Goal: Contribute content: Contribute content

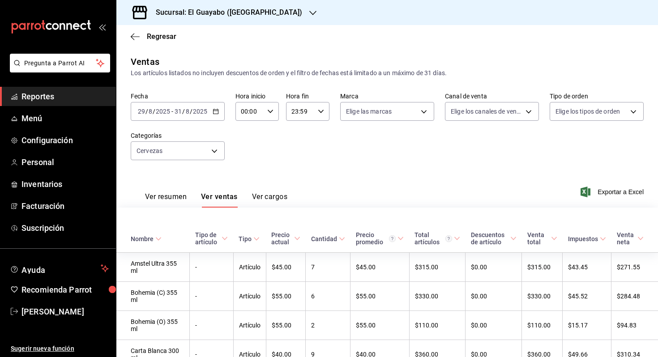
scroll to position [227, 0]
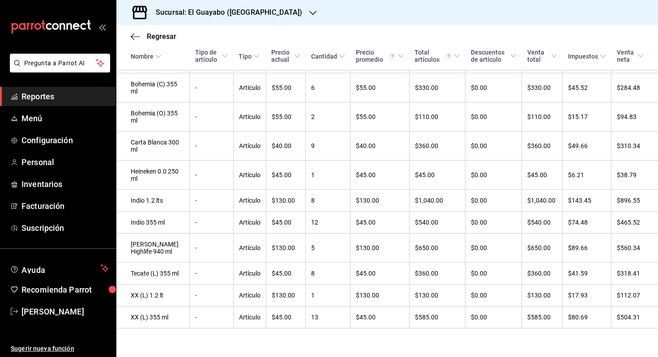
click at [33, 94] on span "Reportes" at bounding box center [64, 96] width 87 height 12
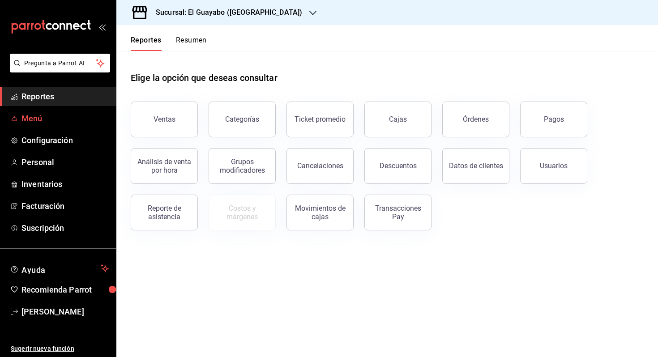
click at [61, 119] on span "Menú" at bounding box center [64, 118] width 87 height 12
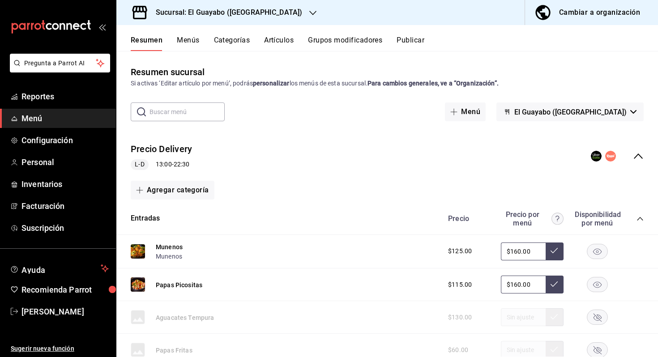
click at [270, 44] on button "Artículos" at bounding box center [279, 43] width 30 height 15
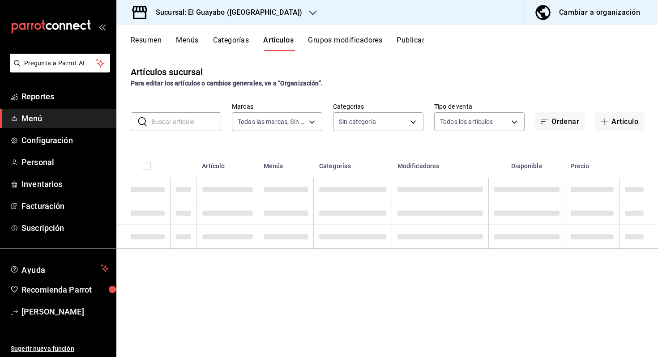
type input "350d19be-021f-4877-8ac7-b756255f18d1"
type input "94aa03b7-f274-4504-a05d-3f17ff314943,70036baf-8bef-4445-a467-c958e9b7cf79,23291…"
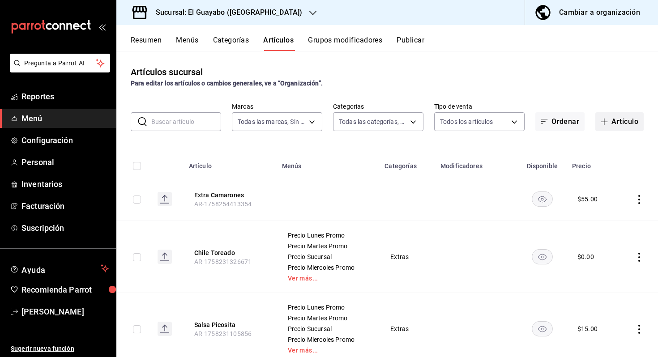
click at [608, 120] on span "button" at bounding box center [605, 121] width 11 height 7
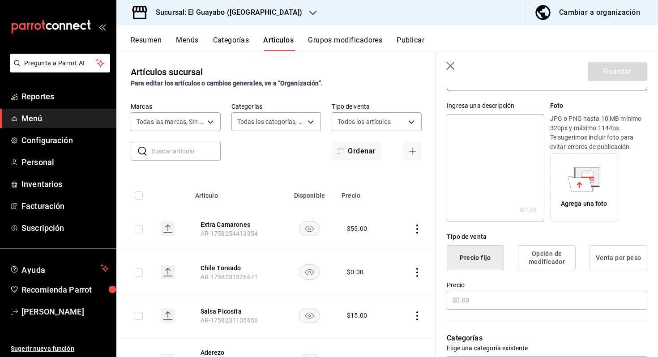
scroll to position [83, 0]
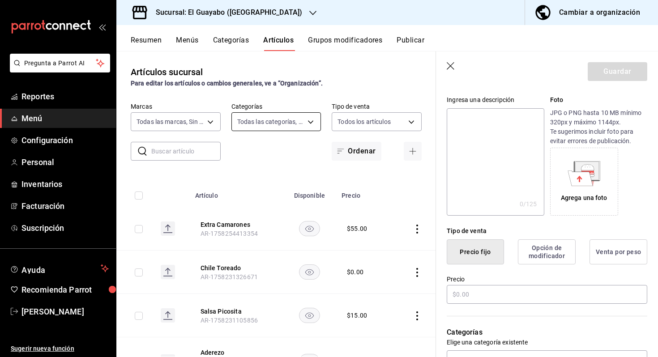
type input "Promo Jamaiquita"
click at [290, 117] on body "Pregunta a Parrot AI Reportes Menú Configuración Personal Inventarios Facturaci…" at bounding box center [329, 178] width 658 height 357
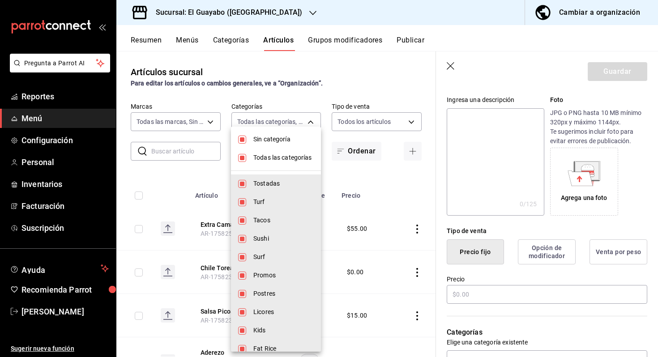
click at [257, 154] on span "Todas las categorías" at bounding box center [283, 157] width 60 height 9
checkbox input "false"
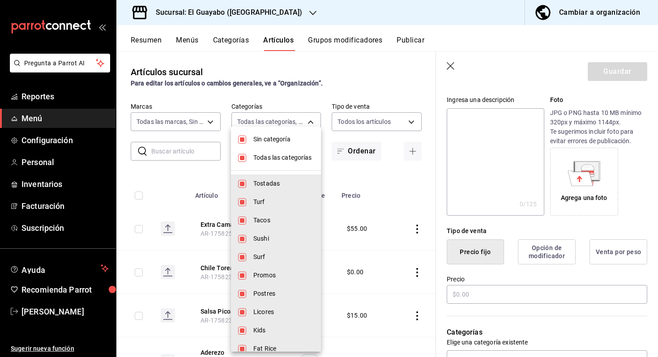
checkbox input "false"
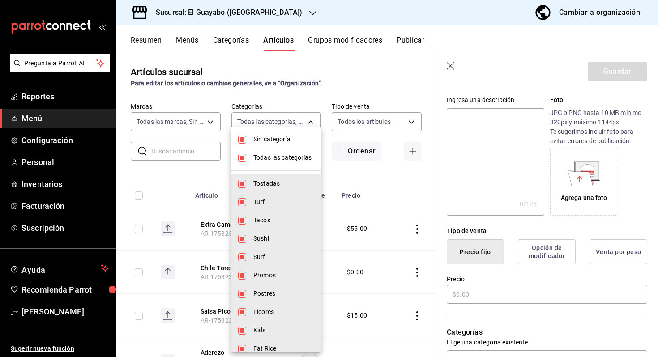
checkbox input "false"
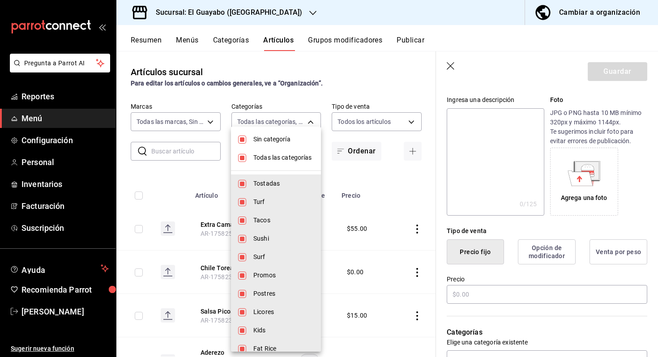
checkbox input "false"
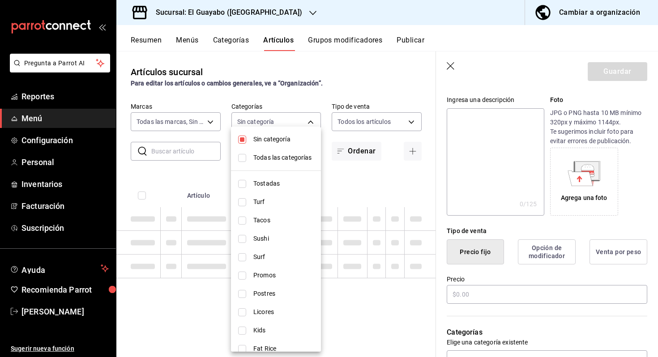
click at [242, 140] on input "checkbox" at bounding box center [242, 140] width 8 height 8
checkbox input "false"
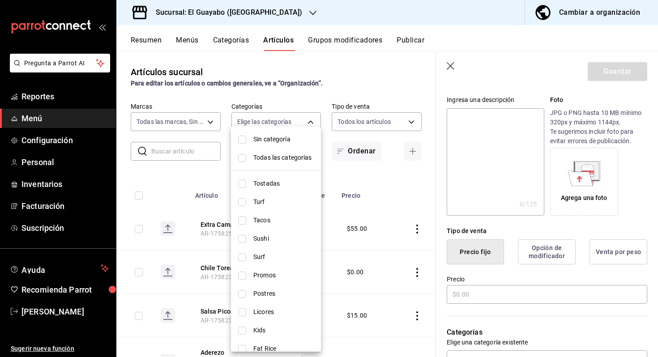
click at [255, 273] on span "Promos" at bounding box center [283, 275] width 60 height 9
type input "c9dd29c0-e970-4f0a-9b8a-e8b3155f9f3c"
checkbox input "true"
click at [517, 298] on div at bounding box center [329, 178] width 658 height 357
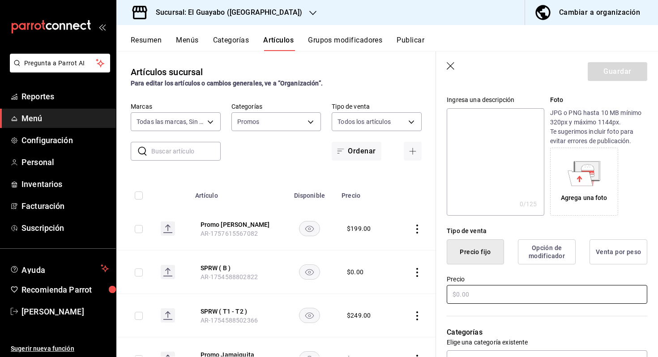
click at [518, 294] on input "text" at bounding box center [547, 294] width 200 height 19
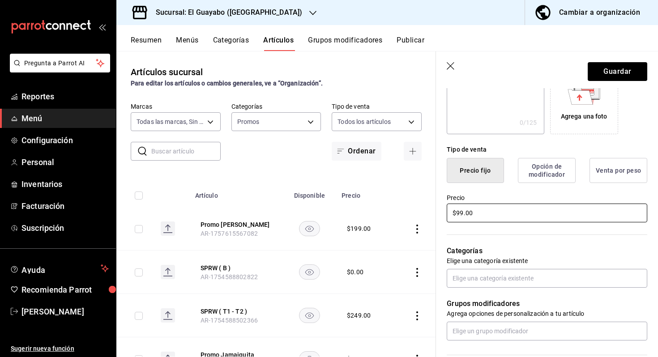
scroll to position [165, 0]
type input "$99.00"
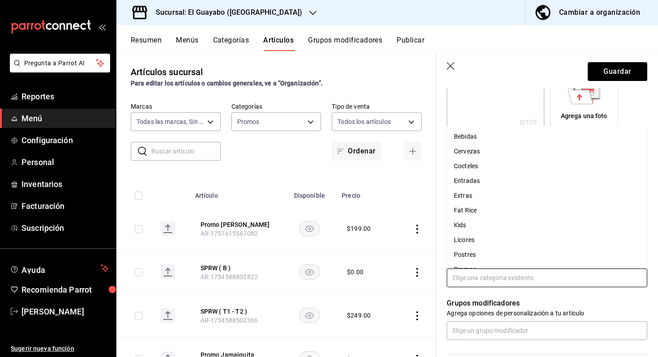
click at [498, 280] on input "text" at bounding box center [547, 277] width 200 height 19
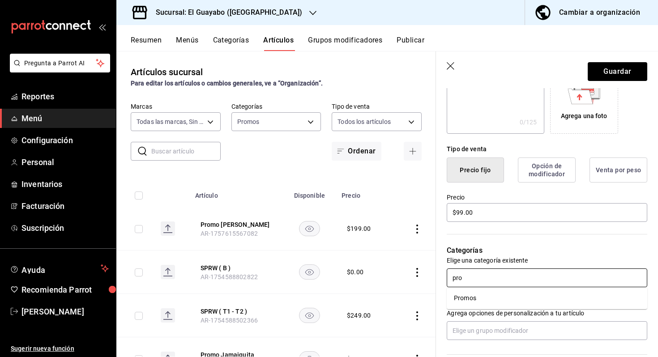
type input "prom"
click at [479, 297] on li "Promos" at bounding box center [547, 298] width 200 height 15
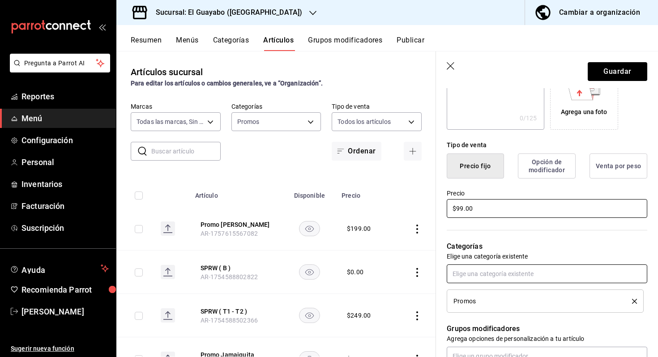
scroll to position [0, 0]
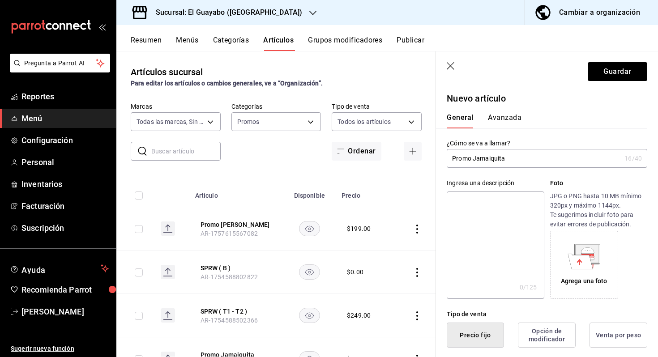
click at [488, 123] on button "Avanzada" at bounding box center [505, 120] width 34 height 15
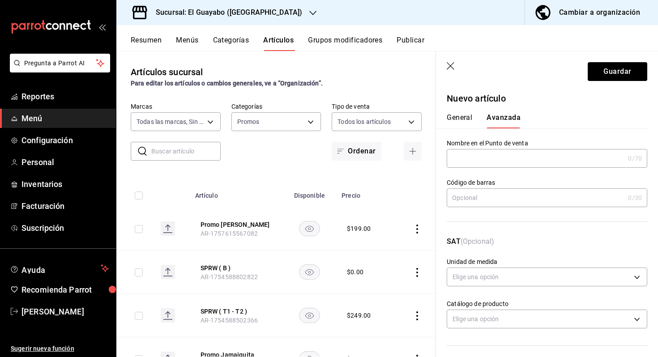
scroll to position [275, 0]
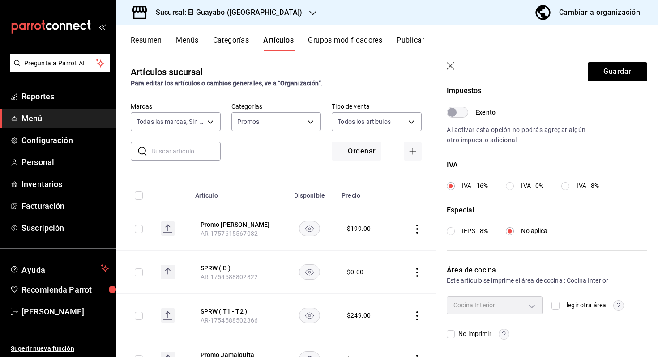
click at [558, 305] on input "Elegir otra área" at bounding box center [555, 306] width 8 height 8
checkbox input "true"
click at [505, 306] on body "Pregunta a Parrot AI Reportes Menú Configuración Personal Inventarios Facturaci…" at bounding box center [329, 178] width 658 height 357
click at [505, 306] on span "Barra" at bounding box center [501, 306] width 65 height 9
type input "02f4f8fc-f019-4376-af50-1d2ae4588b93"
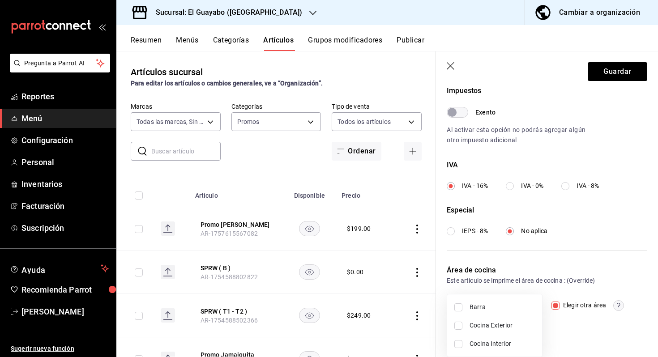
checkbox input "true"
click at [607, 72] on div at bounding box center [329, 178] width 658 height 357
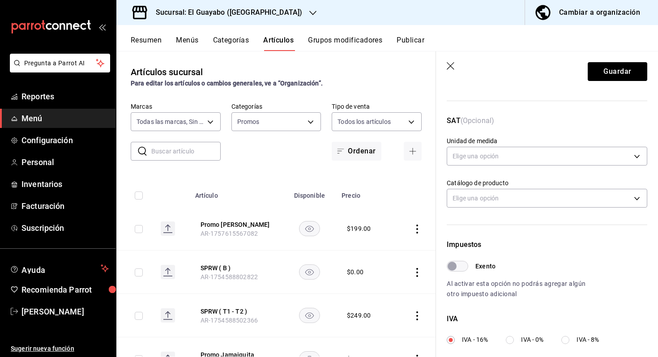
scroll to position [0, 0]
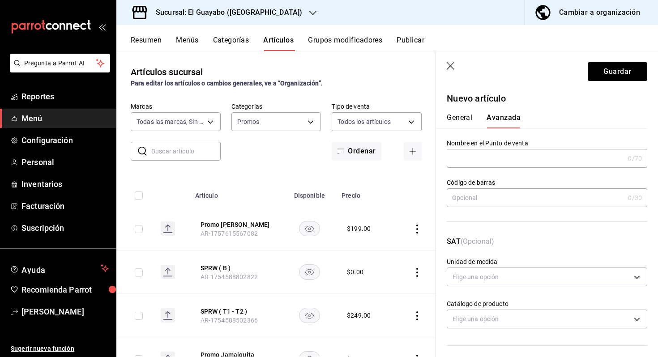
click at [459, 117] on button "General" at bounding box center [460, 120] width 26 height 15
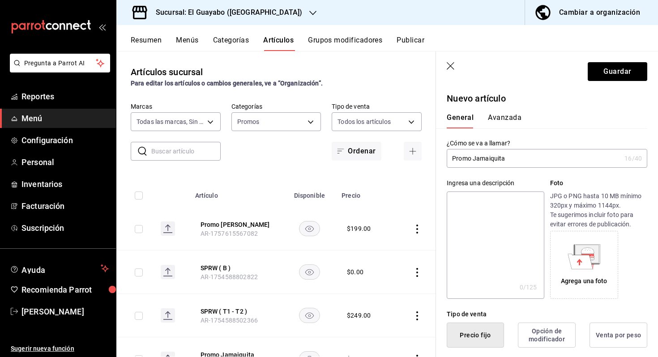
click at [510, 156] on input "Promo Jamaiquita" at bounding box center [534, 158] width 174 height 18
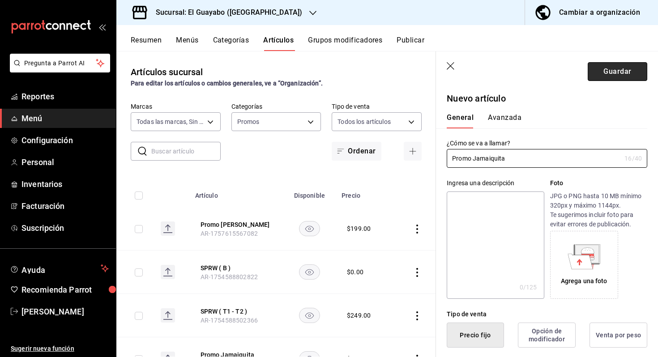
click at [617, 65] on button "Guardar" at bounding box center [617, 71] width 60 height 19
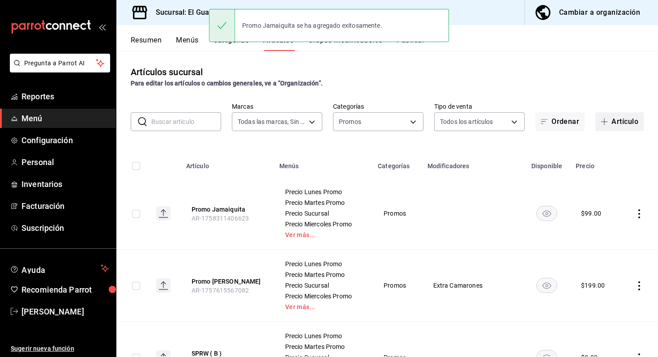
click at [619, 118] on button "Artículo" at bounding box center [619, 121] width 48 height 19
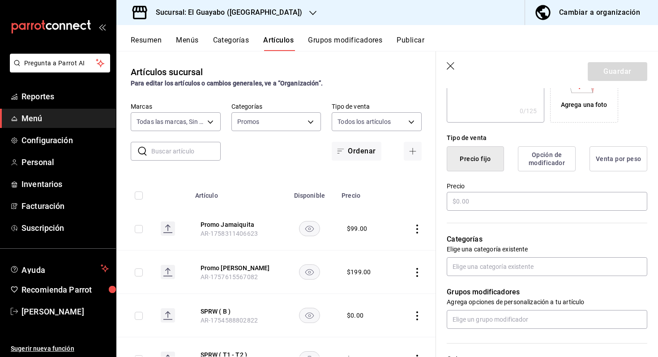
scroll to position [180, 0]
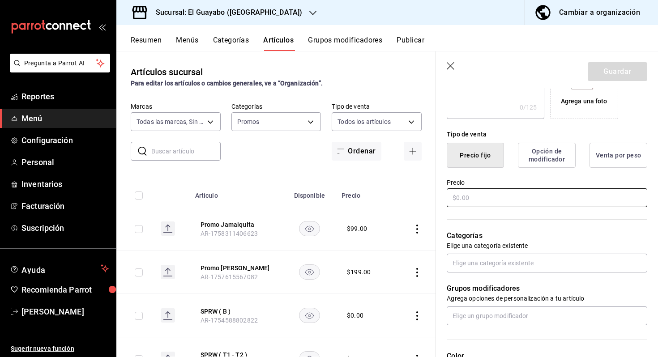
type input "Promo Mezcalita"
click at [494, 200] on input "text" at bounding box center [547, 197] width 200 height 19
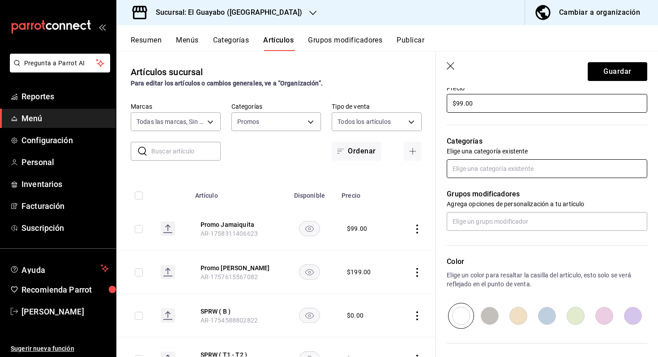
type input "$99.00"
click at [499, 167] on input "text" at bounding box center [547, 168] width 200 height 19
type input "pro"
click at [488, 184] on li "Promos" at bounding box center [547, 189] width 200 height 15
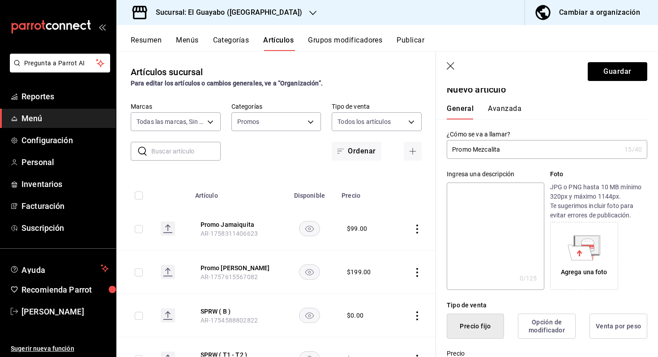
scroll to position [0, 0]
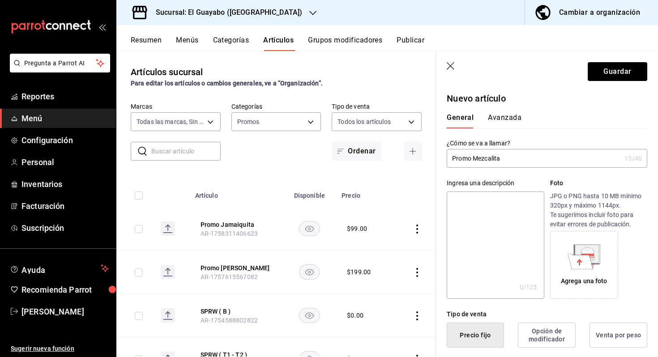
click at [498, 115] on button "Avanzada" at bounding box center [505, 120] width 34 height 15
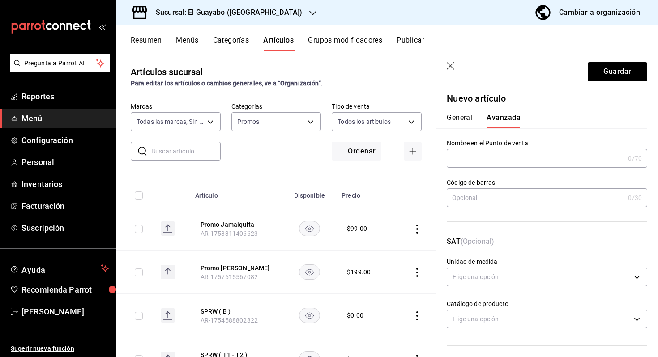
scroll to position [275, 0]
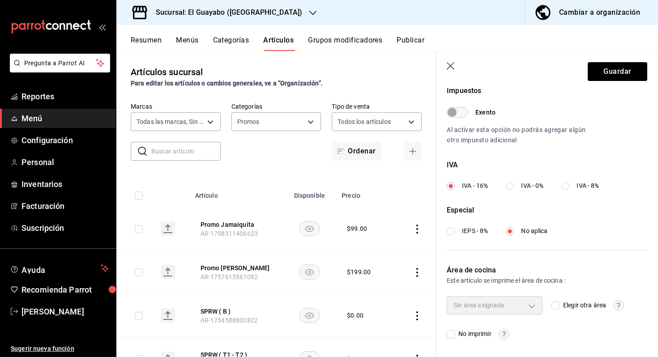
click at [558, 304] on input "Elegir otra área" at bounding box center [555, 306] width 8 height 8
checkbox input "true"
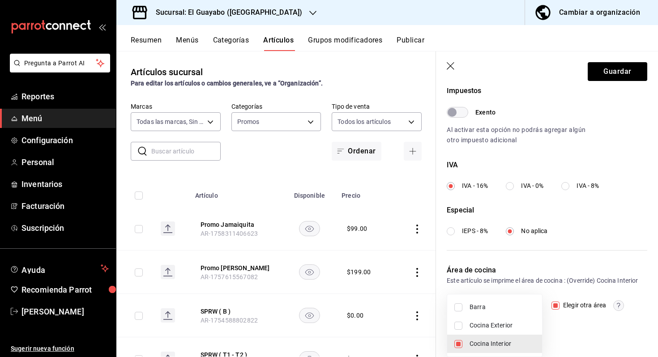
click at [534, 304] on body "Pregunta a Parrot AI Reportes Menú Configuración Personal Inventarios Facturaci…" at bounding box center [329, 178] width 658 height 357
click at [495, 327] on span "Cocina Exterior" at bounding box center [501, 325] width 65 height 9
type input "0dadc1f4-c1a7-4c75-bc83-83894489dc27,e9713d85-4b80-4d9e-900f-f894ce0548ba"
checkbox input "true"
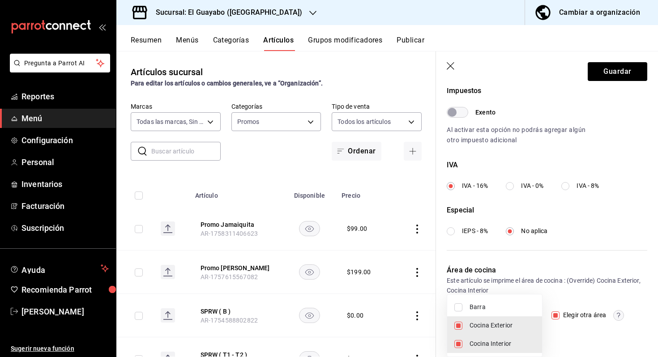
click at [494, 335] on li "Cocina Interior" at bounding box center [494, 344] width 95 height 18
type input "0dadc1f4-c1a7-4c75-bc83-83894489dc27"
checkbox input "false"
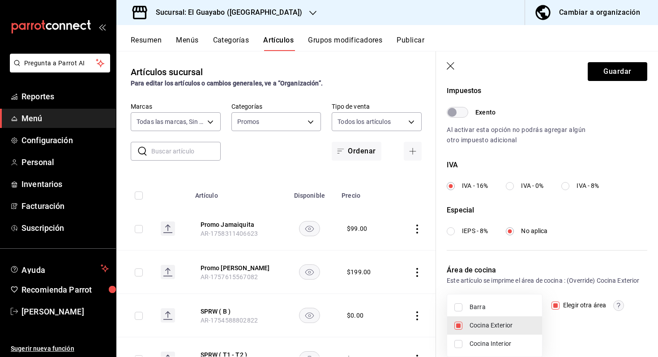
click at [497, 328] on span "Cocina Exterior" at bounding box center [501, 325] width 65 height 9
checkbox input "false"
click at [499, 312] on li "Barra" at bounding box center [494, 307] width 95 height 18
type input "02f4f8fc-f019-4376-af50-1d2ae4588b93"
checkbox input "true"
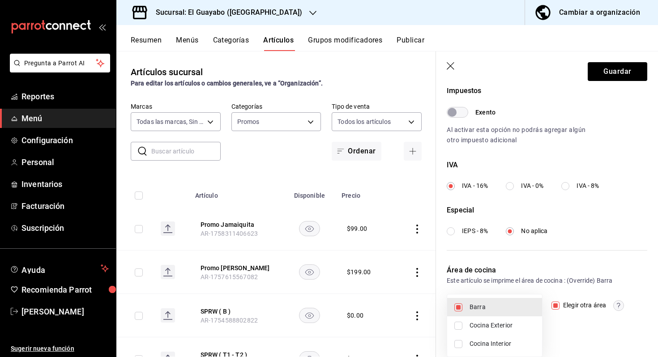
click at [611, 242] on div at bounding box center [329, 178] width 658 height 357
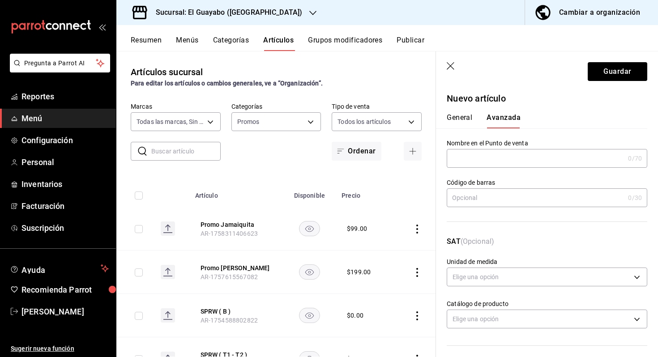
click at [454, 112] on div "General [PERSON_NAME]" at bounding box center [541, 116] width 211 height 23
click at [451, 115] on button "General" at bounding box center [460, 120] width 26 height 15
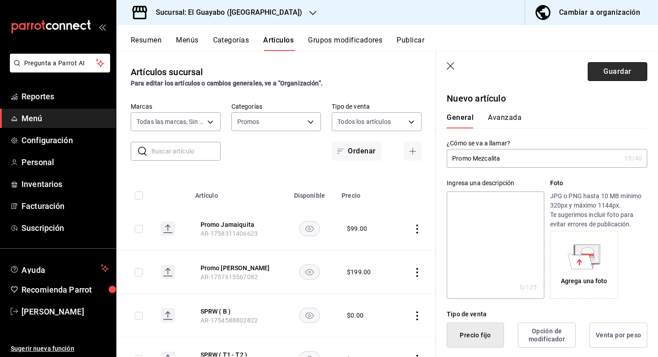
click at [612, 68] on button "Guardar" at bounding box center [617, 71] width 60 height 19
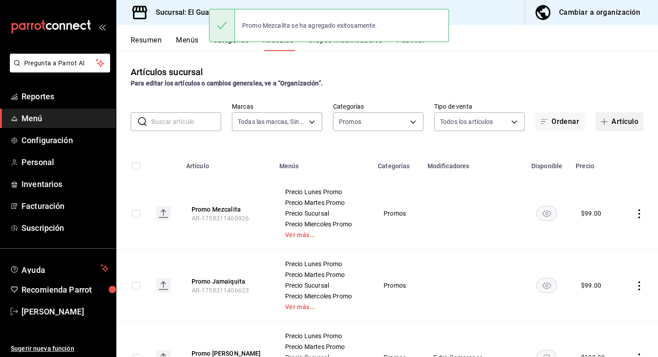
click at [623, 117] on button "Artículo" at bounding box center [619, 121] width 48 height 19
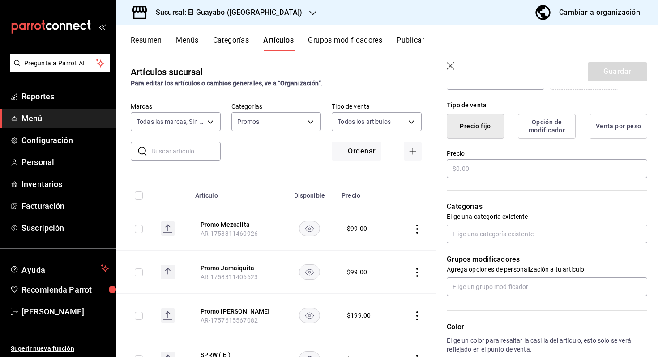
scroll to position [212, 0]
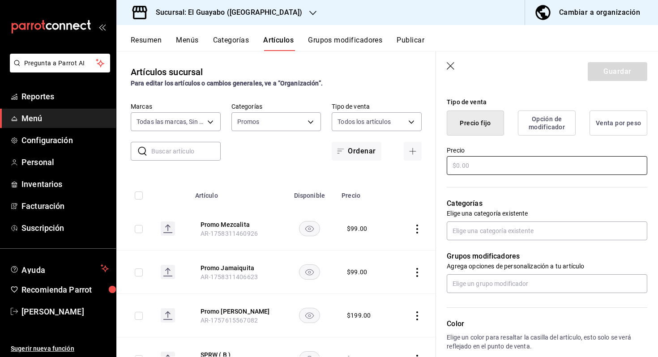
type input "Promo Sweet Island"
click at [503, 171] on input "text" at bounding box center [547, 165] width 200 height 19
type input "$99.00"
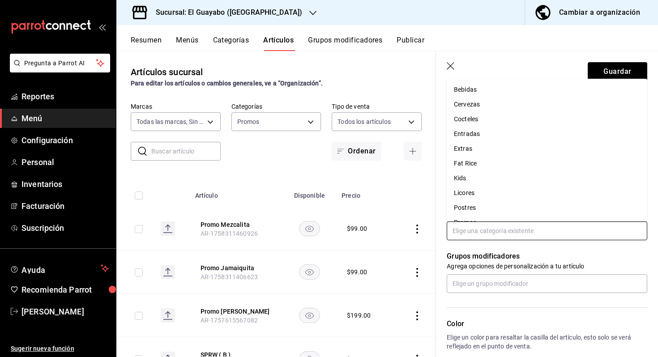
click at [508, 236] on input "text" at bounding box center [547, 230] width 200 height 19
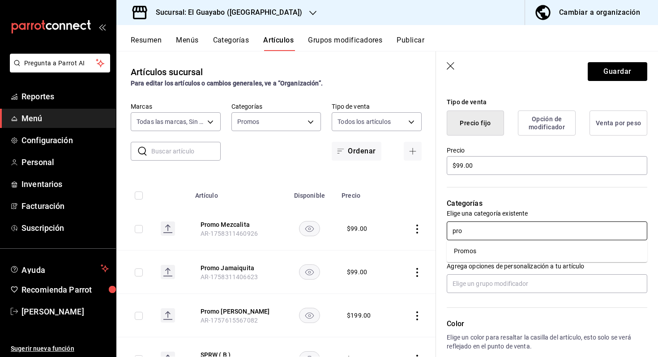
type input "prom"
click at [481, 250] on li "Promos" at bounding box center [547, 251] width 200 height 15
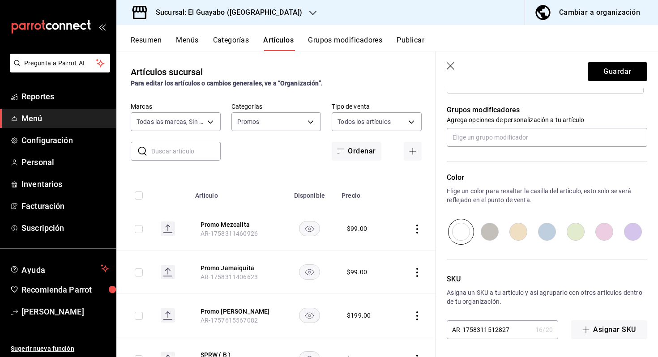
scroll to position [0, 0]
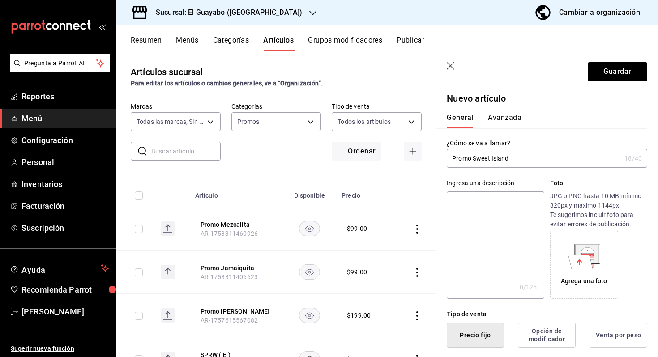
click at [502, 114] on button "Avanzada" at bounding box center [505, 120] width 34 height 15
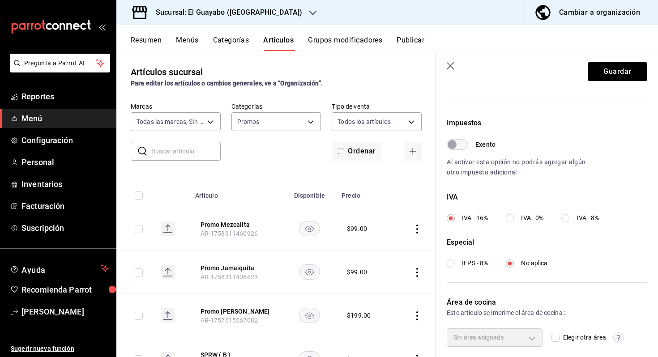
scroll to position [275, 0]
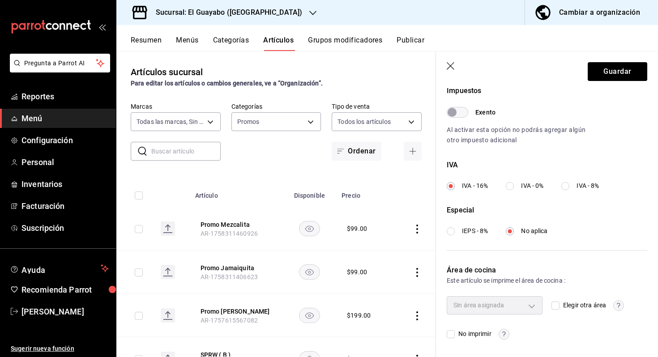
click at [553, 302] on input "Elegir otra área" at bounding box center [555, 306] width 8 height 8
checkbox input "true"
click at [512, 301] on body "Pregunta a Parrot AI Reportes Menú Configuración Personal Inventarios Facturaci…" at bounding box center [329, 178] width 658 height 357
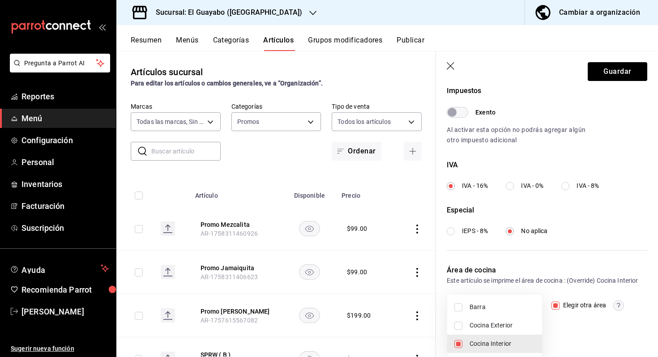
click at [512, 301] on li "Barra" at bounding box center [494, 307] width 95 height 18
type input "02f4f8fc-f019-4376-af50-1d2ae4588b93,e9713d85-4b80-4d9e-900f-f894ce0548ba"
checkbox input "true"
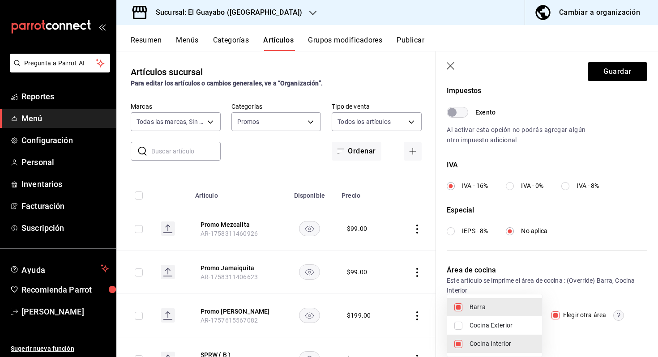
click at [511, 341] on span "Cocina Interior" at bounding box center [501, 343] width 65 height 9
type input "02f4f8fc-f019-4376-af50-1d2ae4588b93"
checkbox input "false"
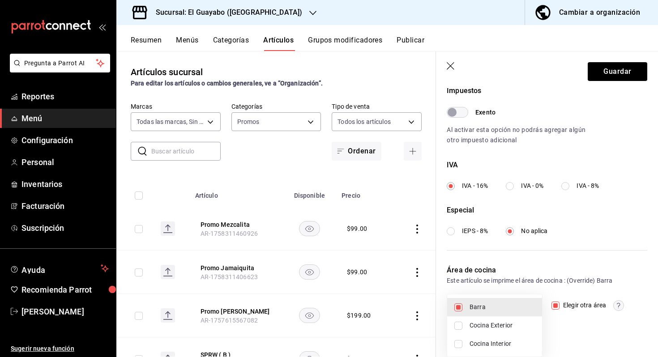
click at [561, 323] on div at bounding box center [329, 178] width 658 height 357
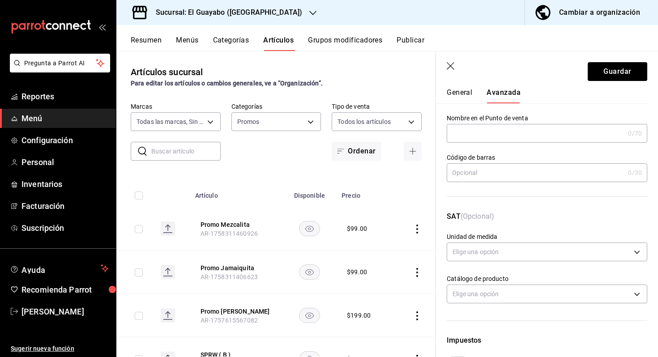
scroll to position [0, 0]
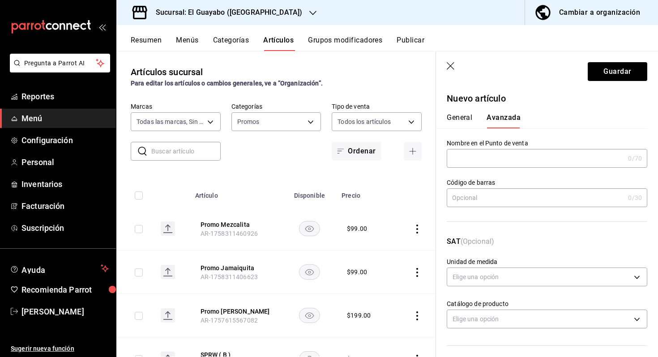
click at [455, 119] on button "General" at bounding box center [460, 120] width 26 height 15
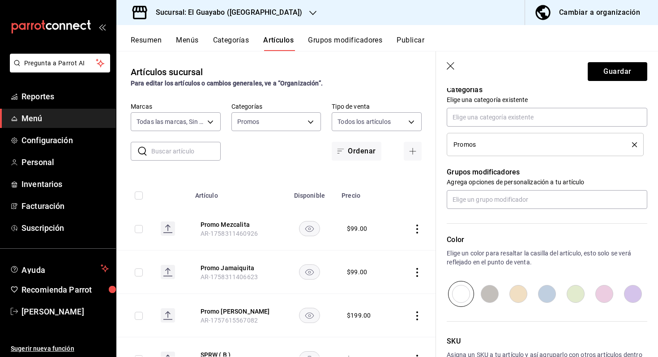
scroll to position [312, 0]
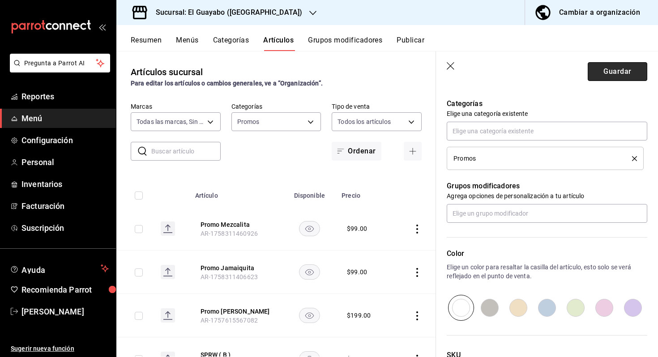
click at [603, 80] on button "Guardar" at bounding box center [617, 71] width 60 height 19
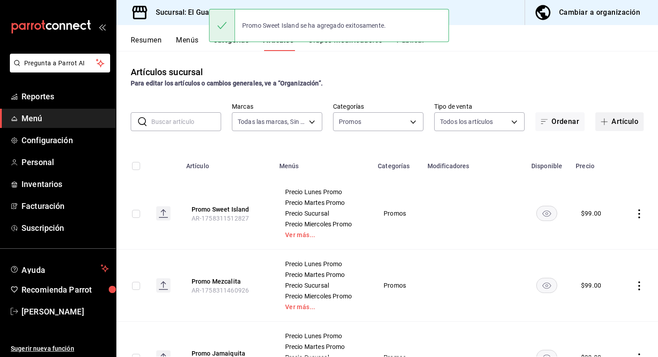
click at [617, 123] on button "Artículo" at bounding box center [619, 121] width 48 height 19
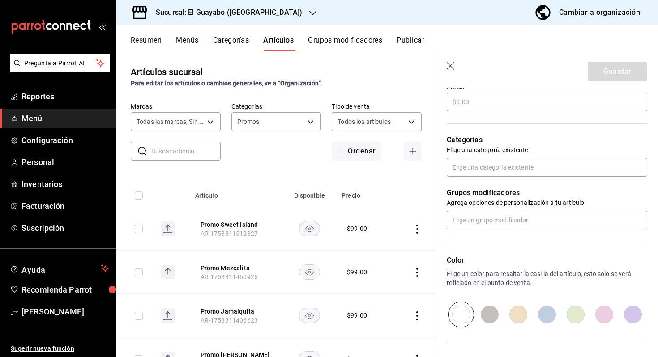
scroll to position [303, 0]
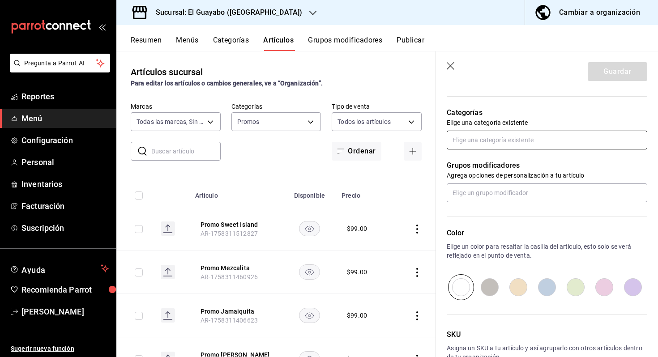
type input "Promo Carajillo"
click at [489, 133] on input "text" at bounding box center [547, 140] width 200 height 19
type input "prom"
click at [474, 161] on li "Promos" at bounding box center [547, 160] width 200 height 15
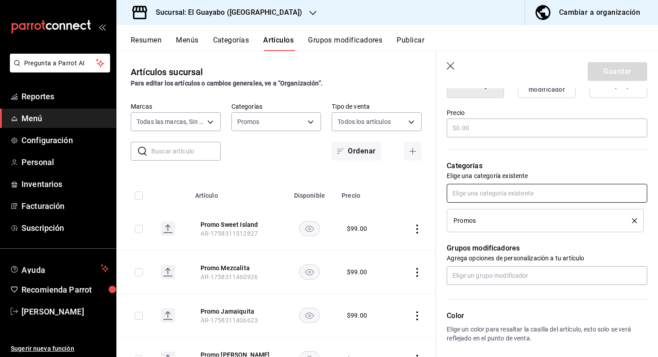
scroll to position [240, 0]
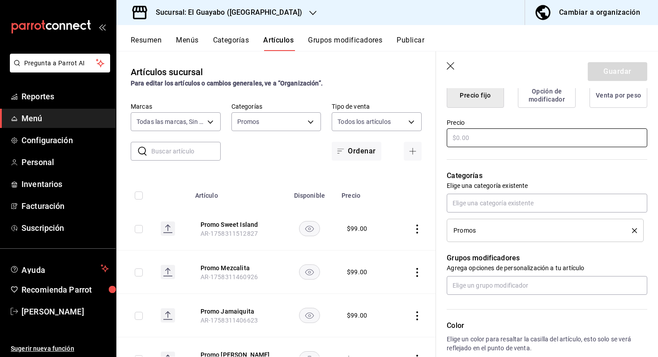
click at [489, 137] on input "text" at bounding box center [547, 137] width 200 height 19
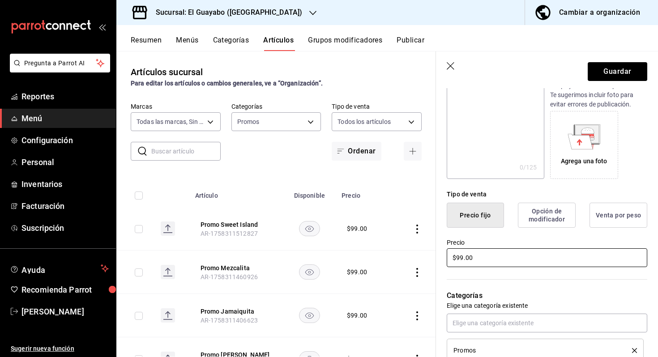
scroll to position [0, 0]
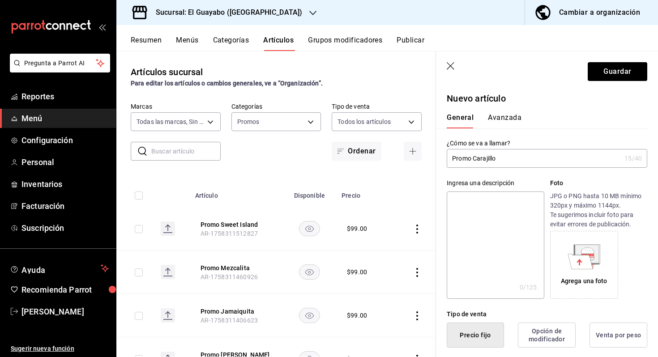
type input "$99.00"
click at [492, 119] on button "Avanzada" at bounding box center [505, 120] width 34 height 15
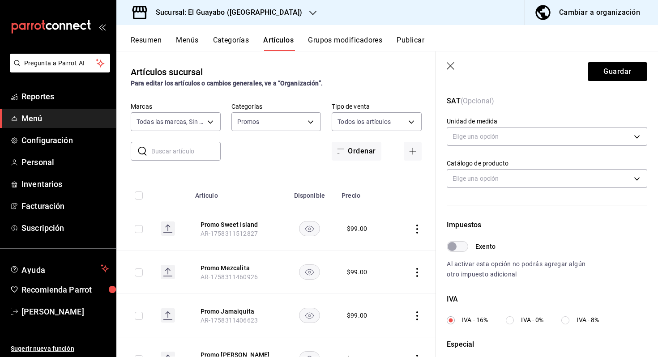
scroll to position [275, 0]
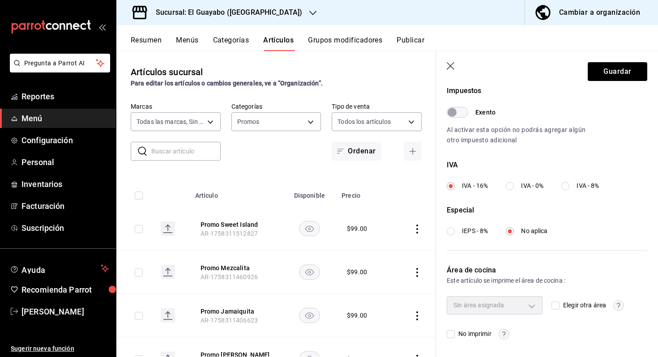
click at [559, 302] on input "Elegir otra área" at bounding box center [555, 306] width 8 height 8
checkbox input "true"
click at [515, 302] on body "Pregunta a Parrot AI Reportes Menú Configuración Personal Inventarios Facturaci…" at bounding box center [329, 178] width 658 height 357
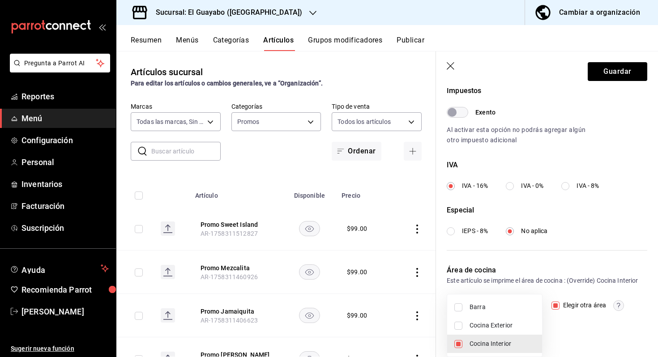
click at [506, 302] on span "Barra" at bounding box center [501, 306] width 65 height 9
type input "02f4f8fc-f019-4376-af50-1d2ae4588b93,e9713d85-4b80-4d9e-900f-f894ce0548ba"
checkbox input "true"
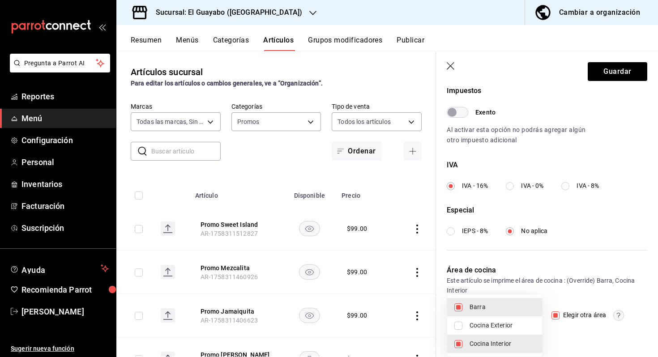
click at [502, 336] on li "Cocina Interior" at bounding box center [494, 344] width 95 height 18
type input "02f4f8fc-f019-4376-af50-1d2ae4588b93"
checkbox input "false"
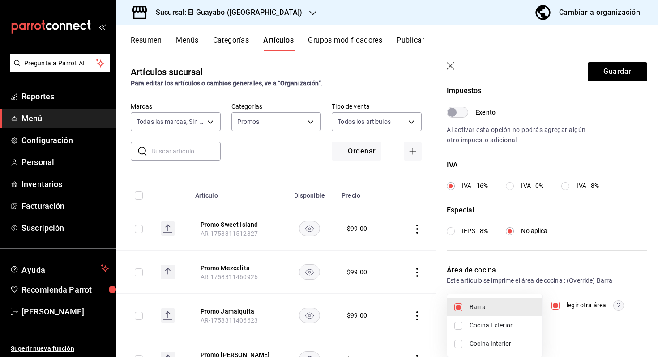
click at [608, 113] on div at bounding box center [329, 178] width 658 height 357
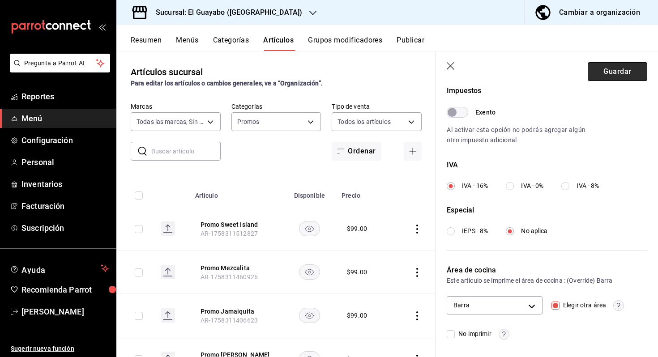
click at [610, 75] on button "Guardar" at bounding box center [617, 71] width 60 height 19
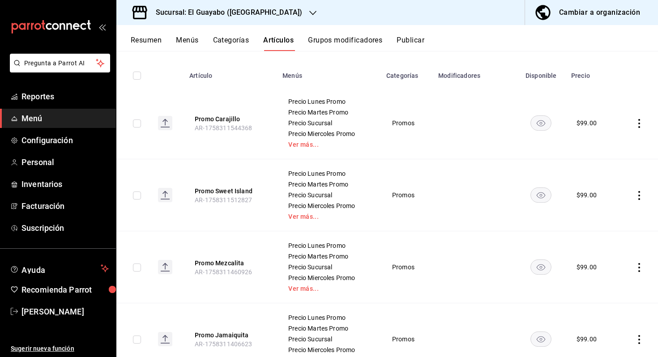
scroll to position [85, 0]
